Goal: Transaction & Acquisition: Subscribe to service/newsletter

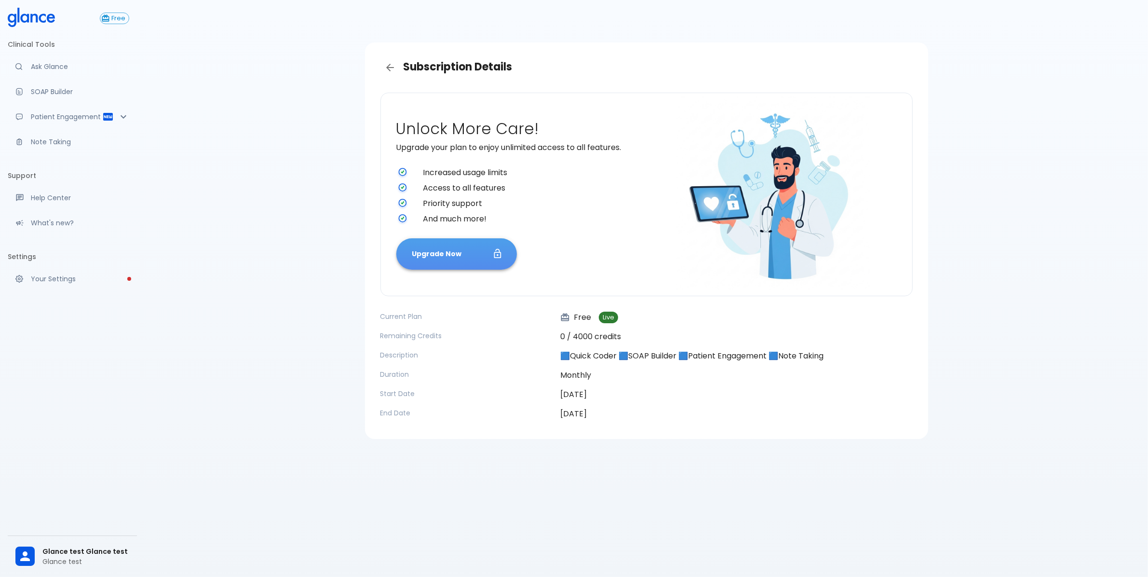
click at [487, 256] on button "Upgrade Now" at bounding box center [456, 253] width 121 height 31
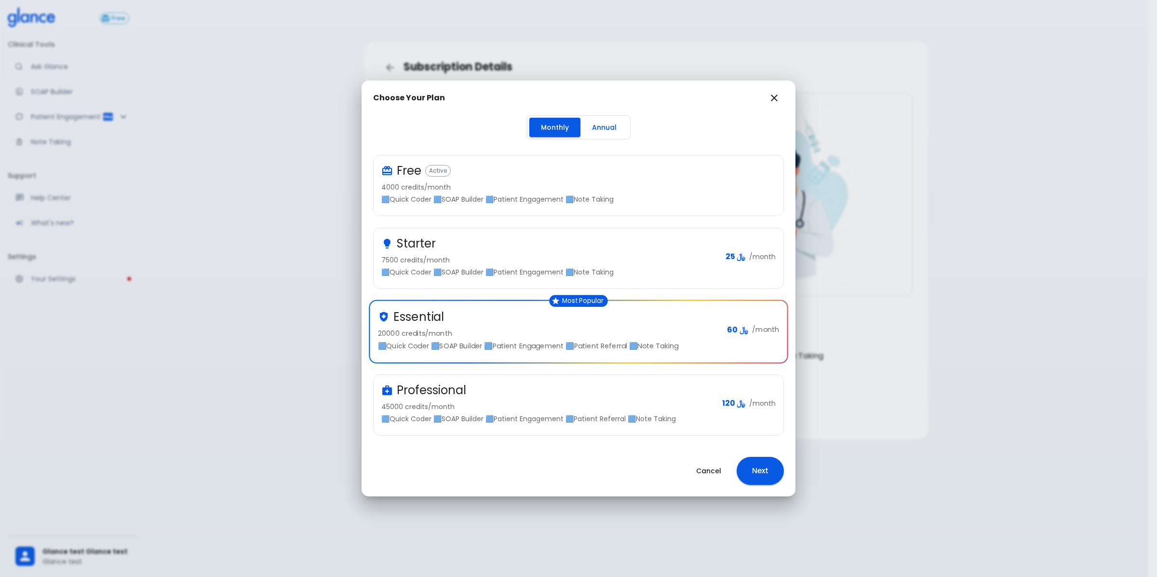
click at [610, 121] on button "Annual" at bounding box center [604, 128] width 48 height 20
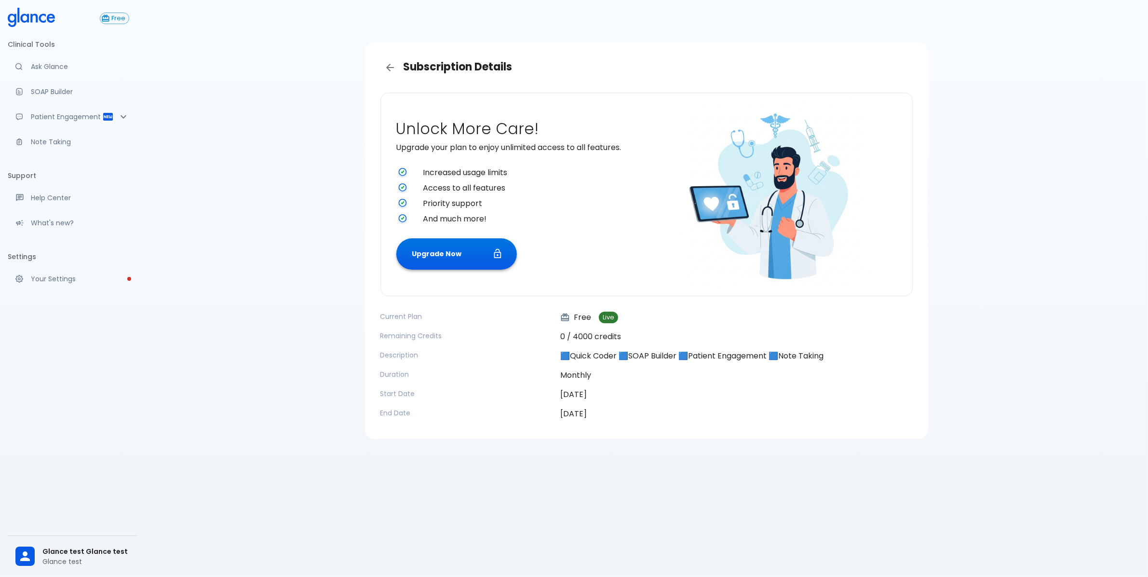
click at [430, 254] on button "Upgrade Now" at bounding box center [456, 253] width 121 height 31
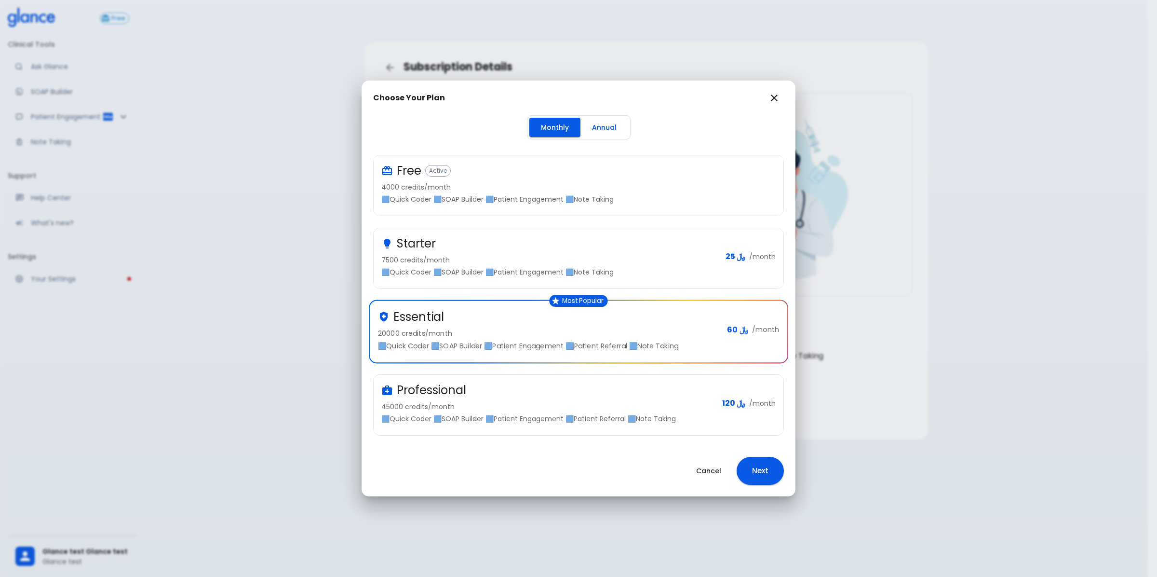
click at [542, 396] on div "Professional" at bounding box center [547, 389] width 333 height 15
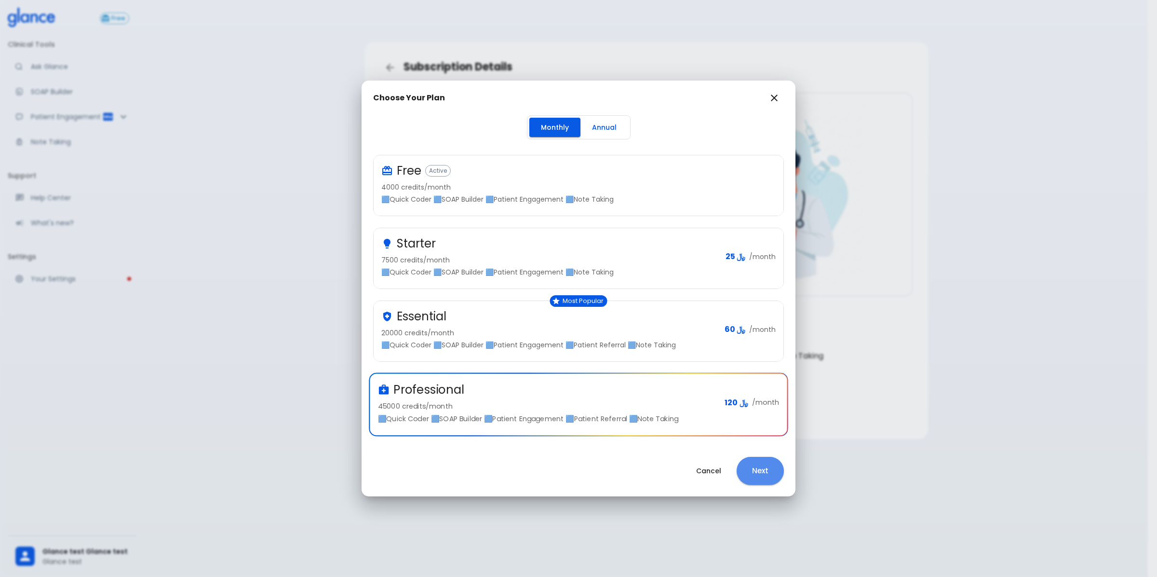
click at [753, 472] on button "Next" at bounding box center [760, 471] width 47 height 28
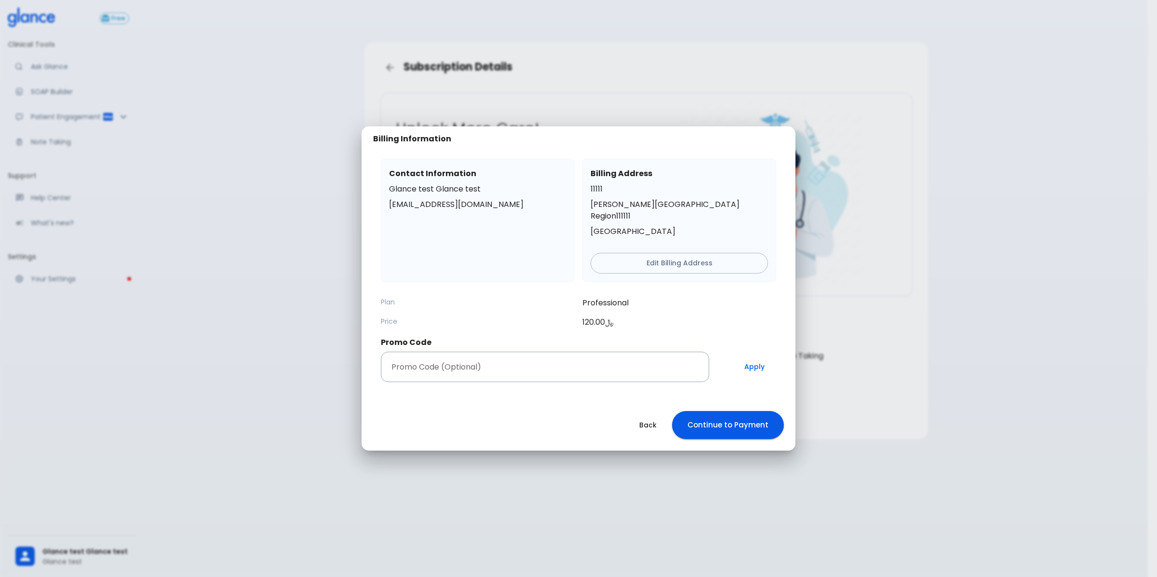
click at [472, 356] on input "Promo Code (Optional)" at bounding box center [545, 366] width 328 height 30
paste input "MPRO95"
type input "MPRO95"
click at [760, 359] on button "Apply" at bounding box center [754, 366] width 43 height 30
click at [757, 365] on button "Apply" at bounding box center [754, 366] width 43 height 30
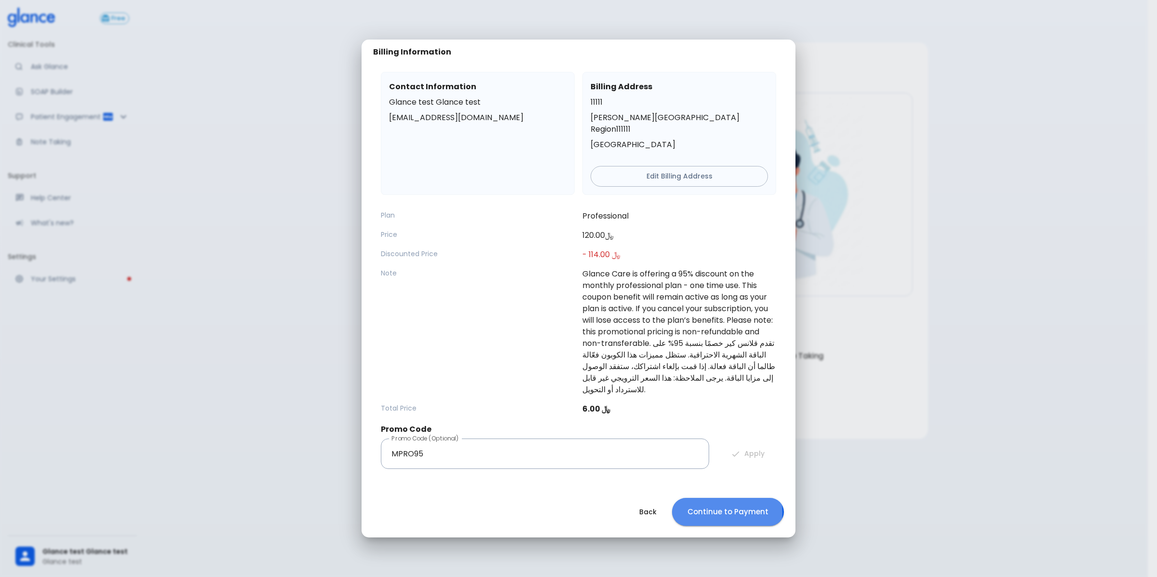
click at [721, 500] on button "Continue to Payment" at bounding box center [728, 512] width 112 height 28
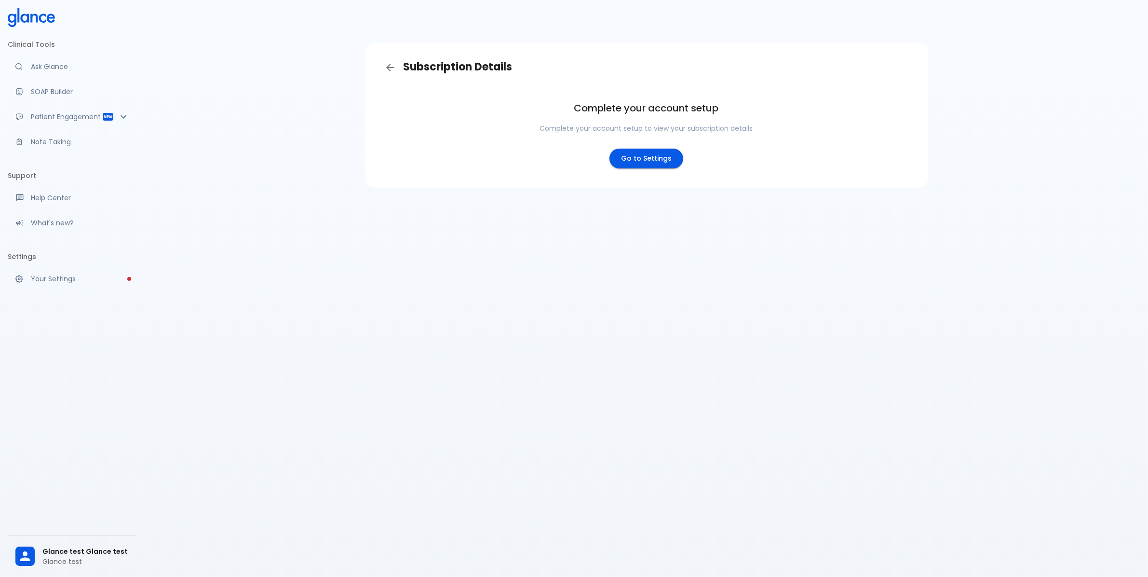
click at [449, 206] on div "Subscription Details Complete your account setup Complete your account setup to…" at bounding box center [646, 300] width 1003 height 600
click at [490, 251] on div "Subscription Details Complete your account setup Complete your account setup to…" at bounding box center [646, 300] width 1003 height 600
click at [390, 67] on icon "Back" at bounding box center [390, 68] width 12 height 12
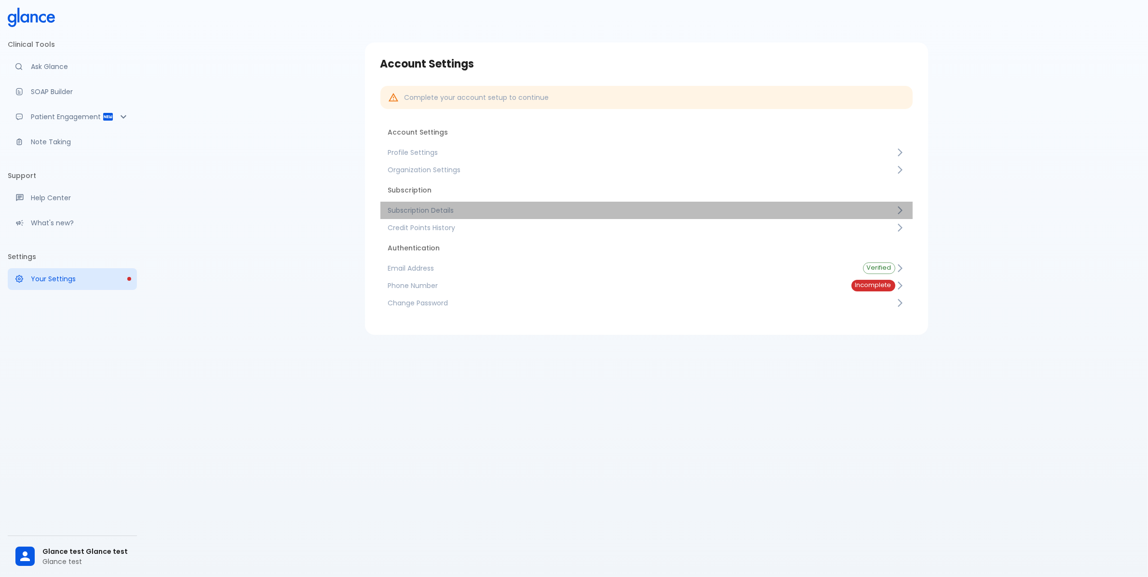
click at [445, 210] on span "Subscription Details" at bounding box center [641, 210] width 507 height 10
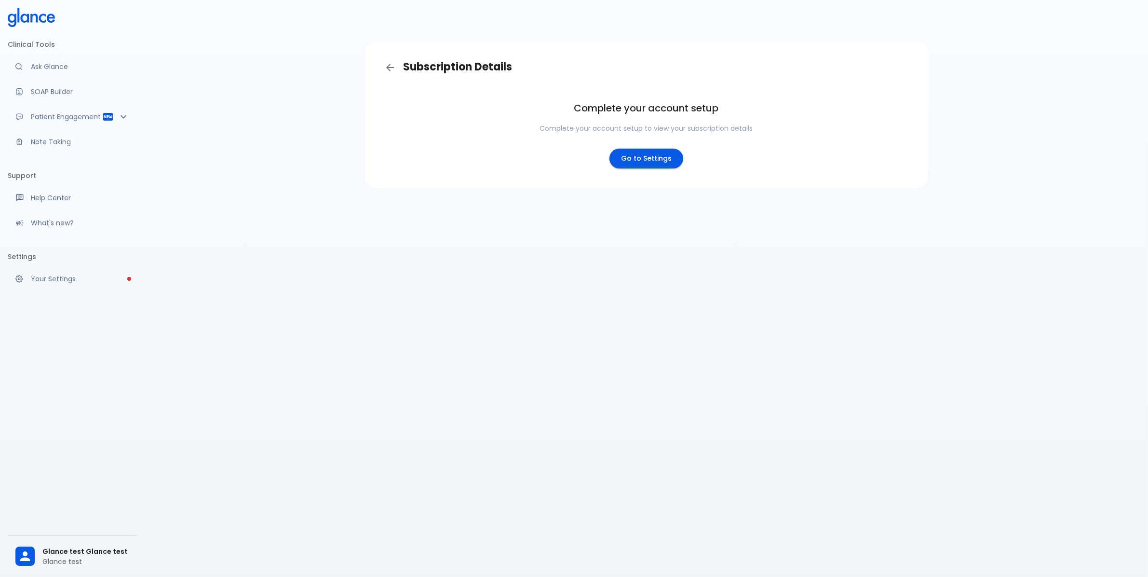
click at [644, 158] on link "Go to Settings" at bounding box center [646, 158] width 74 height 20
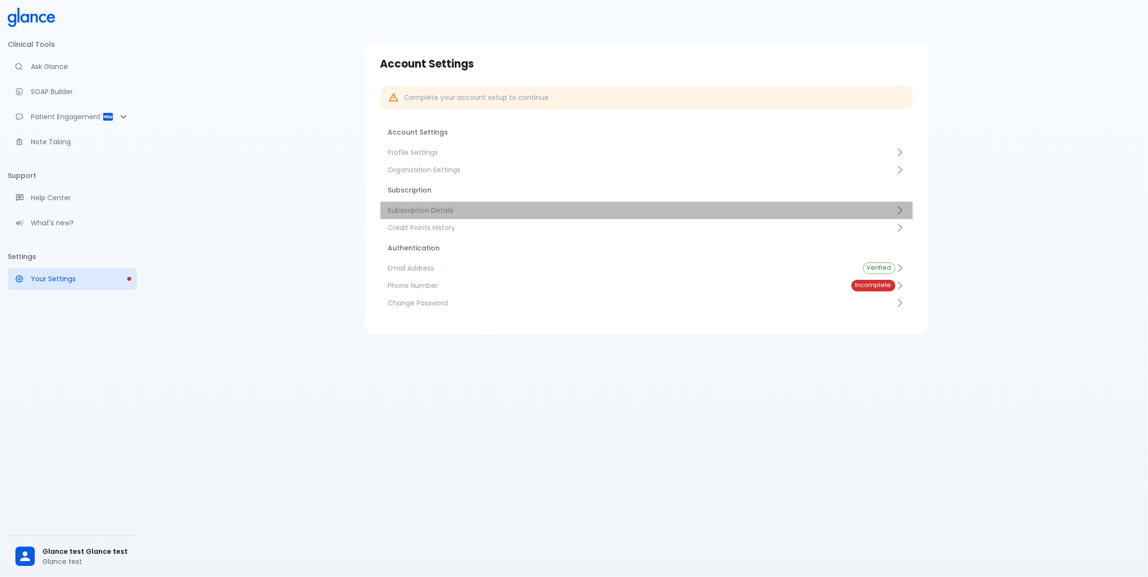
click at [610, 209] on span "Subscription Details" at bounding box center [641, 210] width 507 height 10
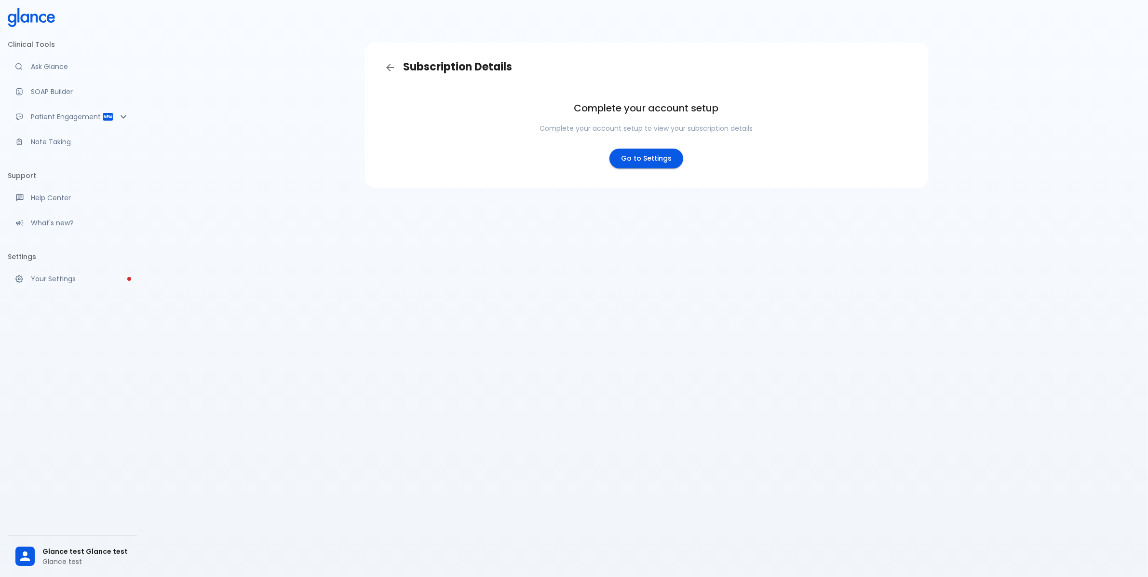
click at [644, 152] on link "Go to Settings" at bounding box center [646, 158] width 74 height 20
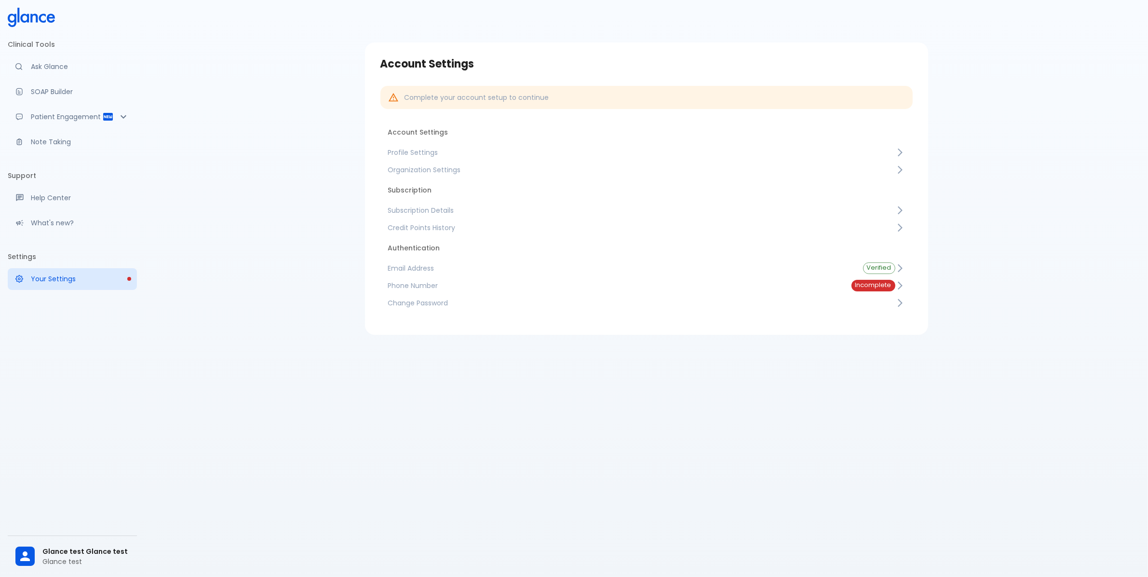
click at [470, 230] on span "Credit Points History" at bounding box center [641, 228] width 507 height 10
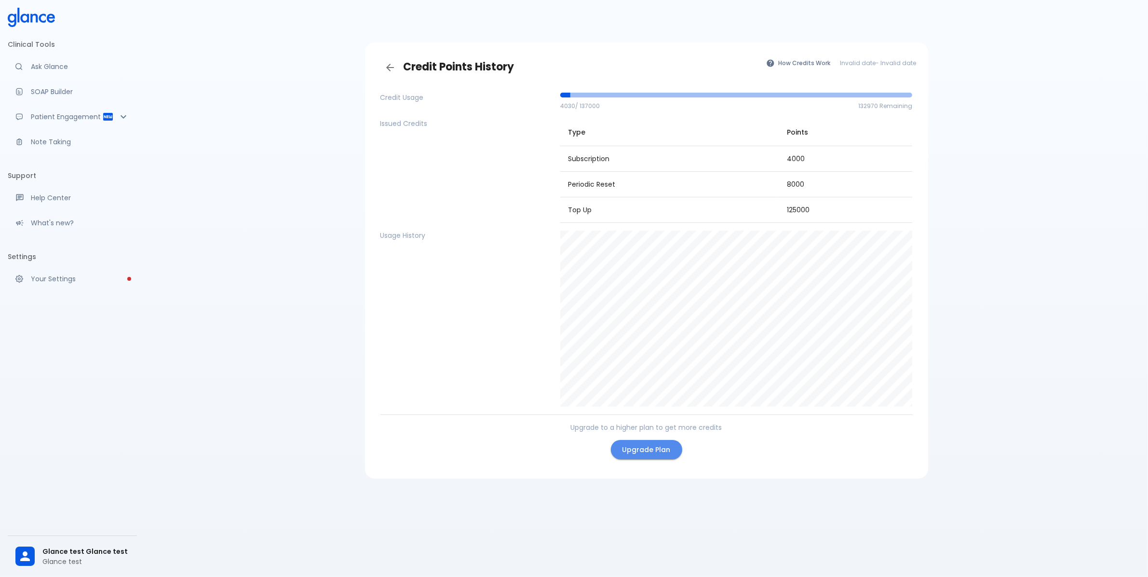
click at [659, 456] on link "Upgrade Plan" at bounding box center [646, 450] width 71 height 20
